Goal: Find specific page/section: Find specific page/section

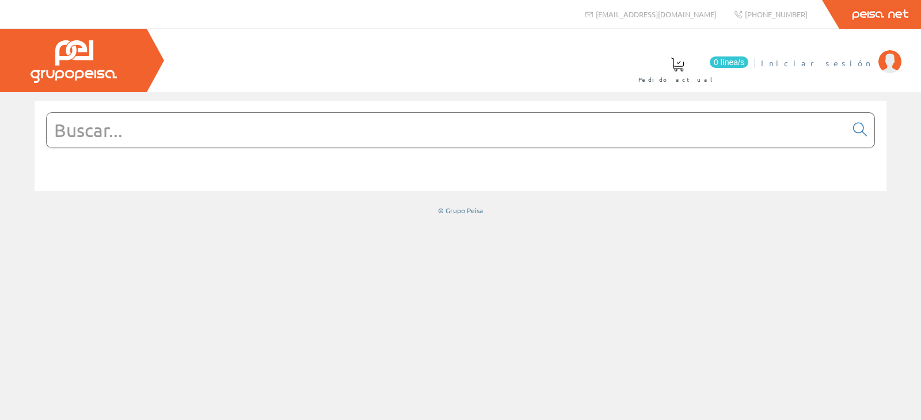
click at [867, 63] on span "Iniciar sesión" at bounding box center [817, 63] width 112 height 12
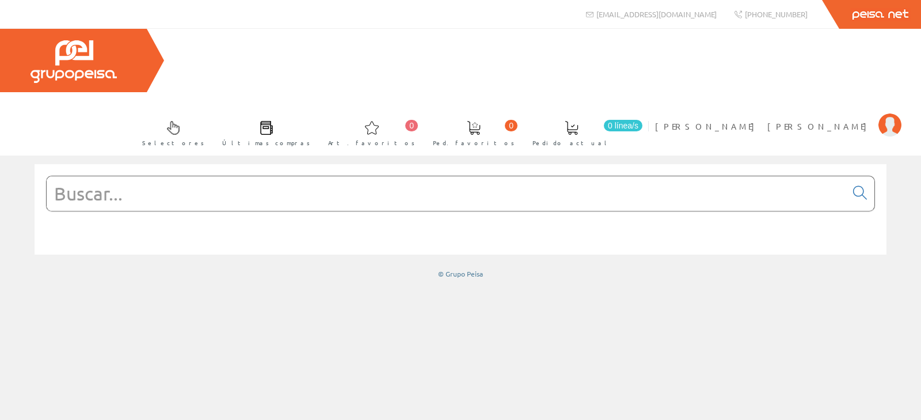
click at [314, 176] on input "text" at bounding box center [447, 193] width 800 height 35
paste input "U66.002.0M3"
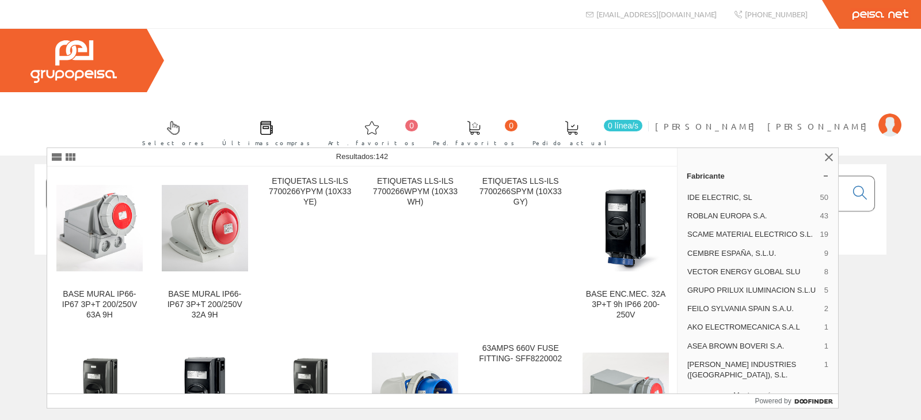
type input "U66.002.0M3"
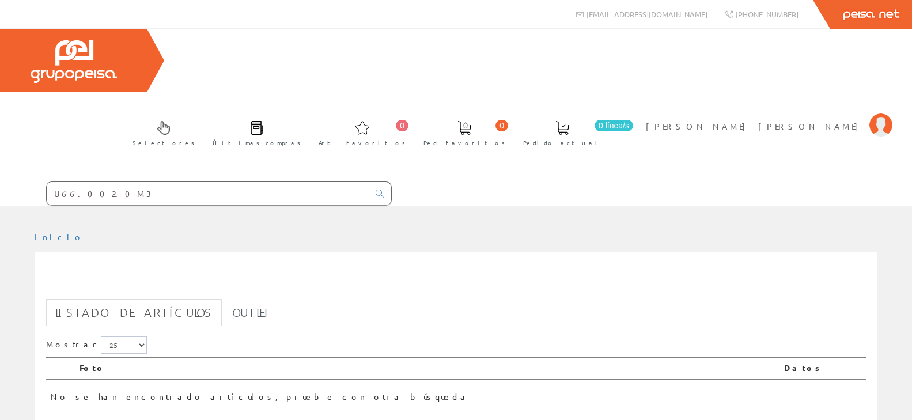
drag, startPoint x: 174, startPoint y: 135, endPoint x: 0, endPoint y: 139, distance: 174.5
click at [47, 182] on input "U66.002.0M3" at bounding box center [208, 193] width 322 height 23
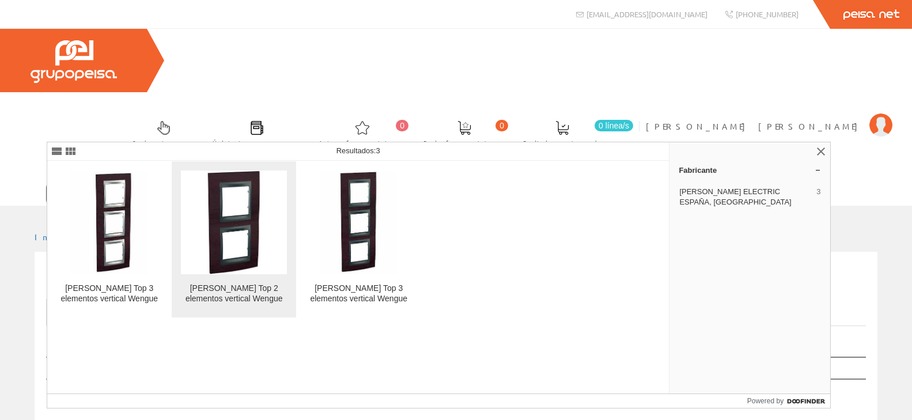
type input "unica top wengue"
click at [238, 297] on div "[PERSON_NAME] Top 2 elementos vertical Wengue" at bounding box center [233, 293] width 105 height 21
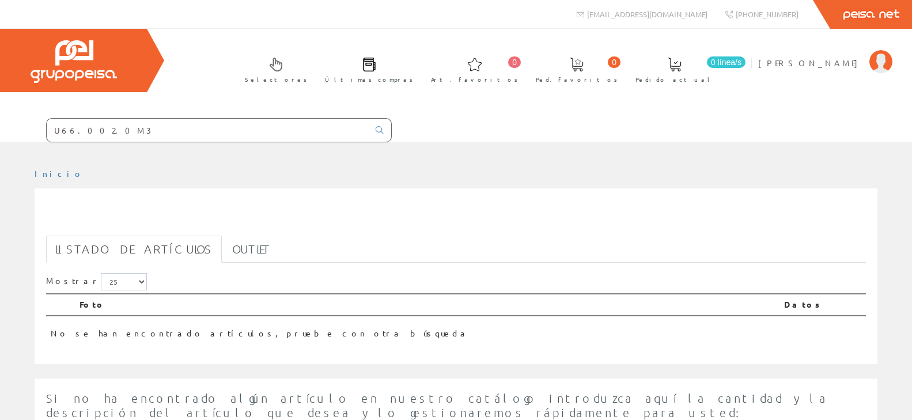
drag, startPoint x: 129, startPoint y: 133, endPoint x: 0, endPoint y: 135, distance: 129.0
click at [47, 135] on input "U66.002.0M3" at bounding box center [208, 130] width 322 height 23
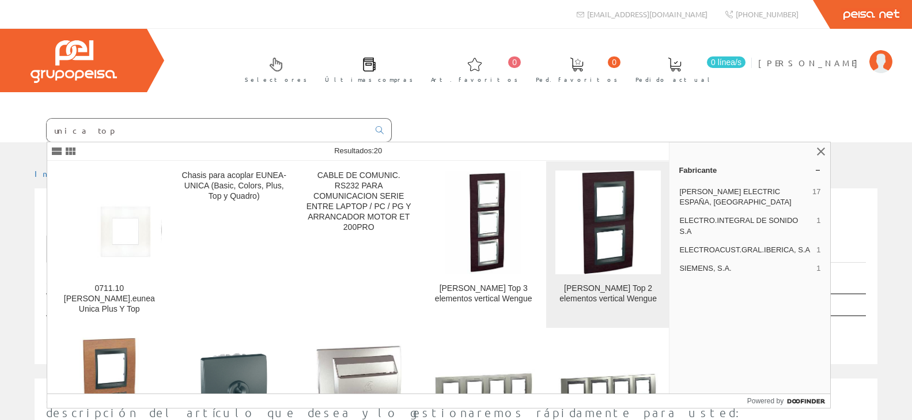
type input "unica top"
click at [605, 235] on img at bounding box center [608, 222] width 104 height 104
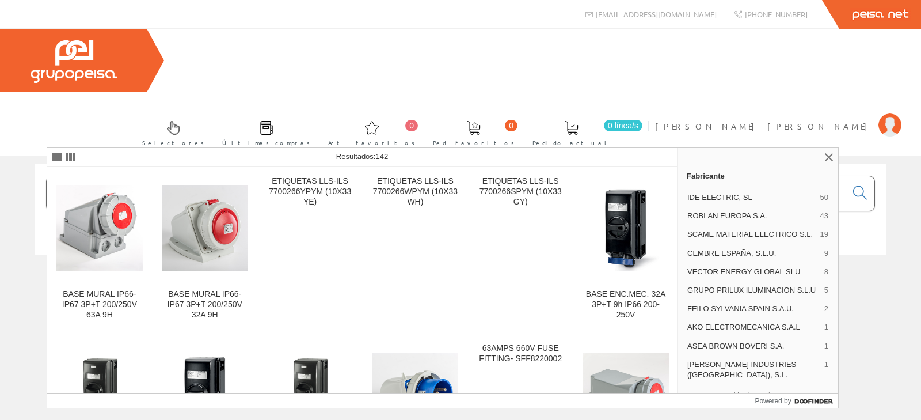
drag, startPoint x: 209, startPoint y: 131, endPoint x: 0, endPoint y: 124, distance: 209.2
click at [47, 176] on input "U66.002.0M3" at bounding box center [447, 193] width 800 height 35
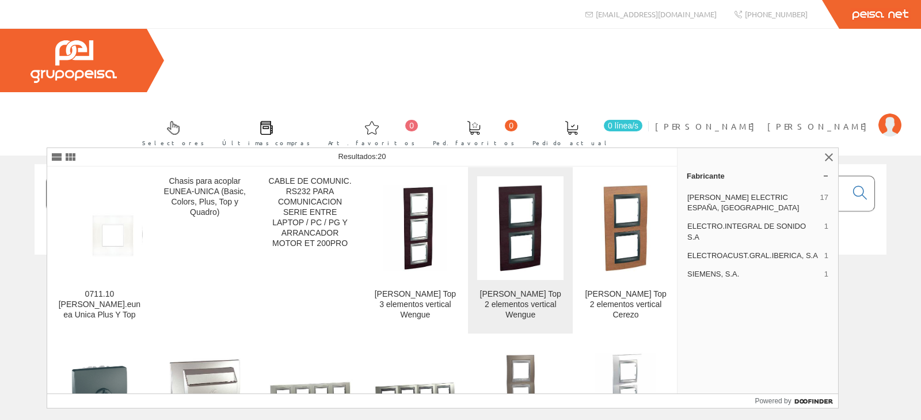
scroll to position [55, 0]
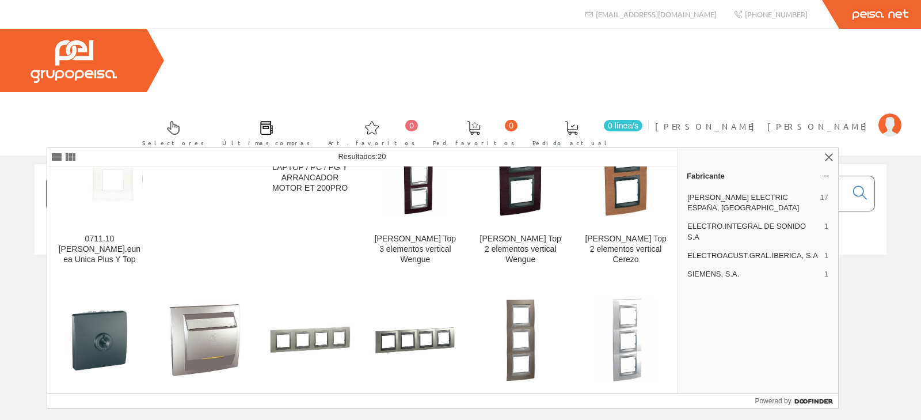
type input "unica top"
